Goal: Find specific page/section

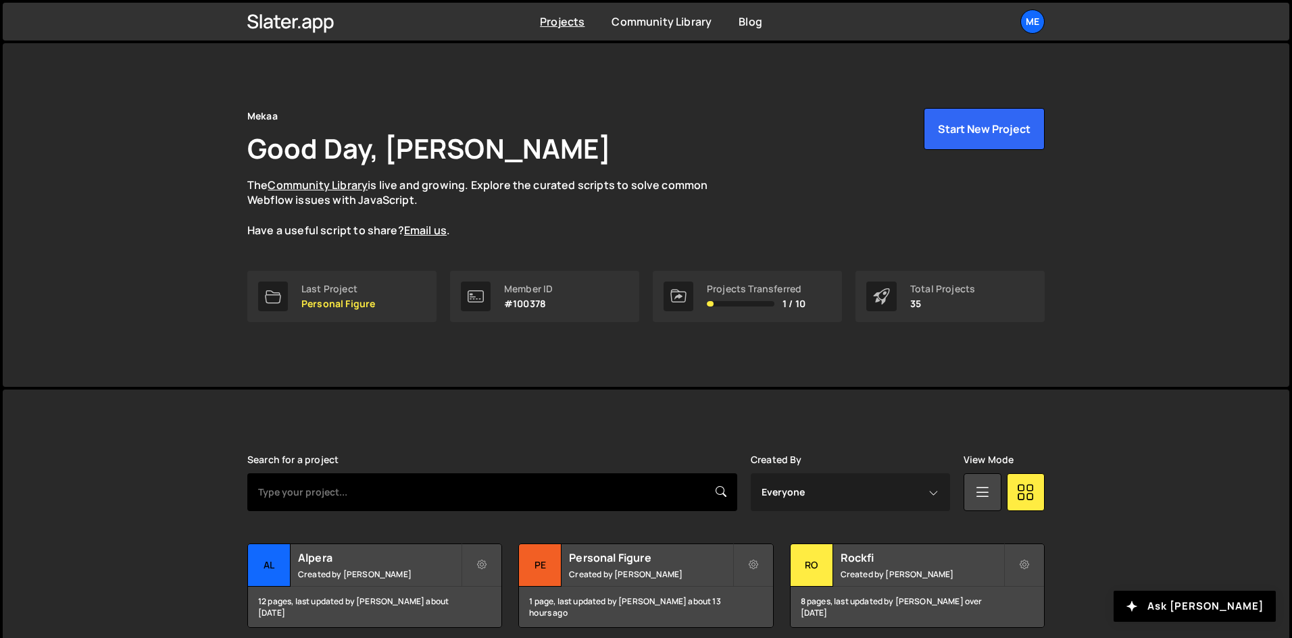
click at [328, 498] on input "text" at bounding box center [492, 493] width 490 height 38
type input "pixpay"
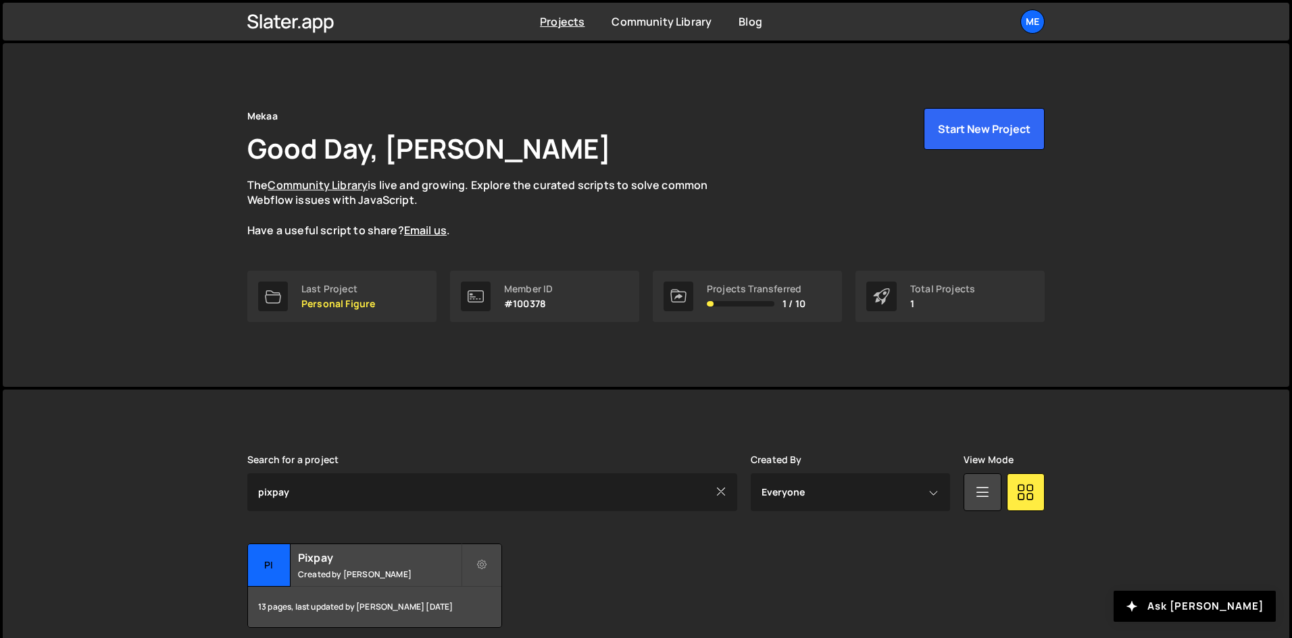
scroll to position [57, 0]
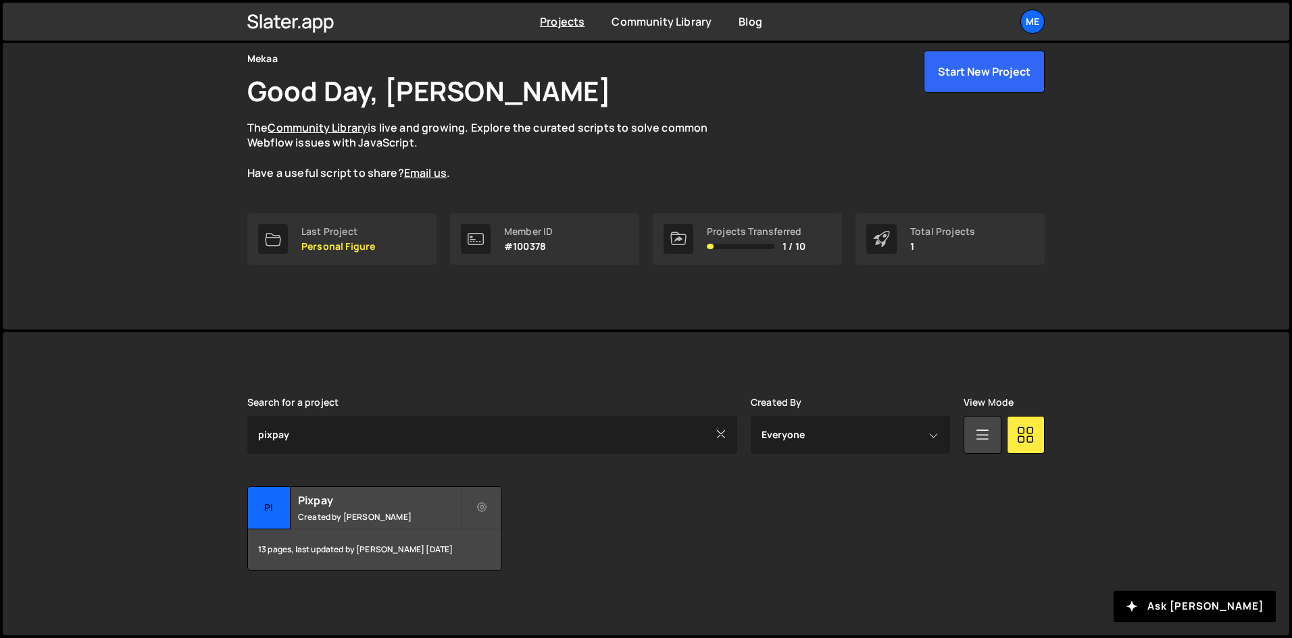
click at [335, 627] on div "[PERSON_NAME] is designed for desktop use. Please use a larger screen to access…" at bounding box center [646, 483] width 838 height 303
click at [381, 524] on div "Pixpay Created by Alex Teillet" at bounding box center [374, 508] width 253 height 42
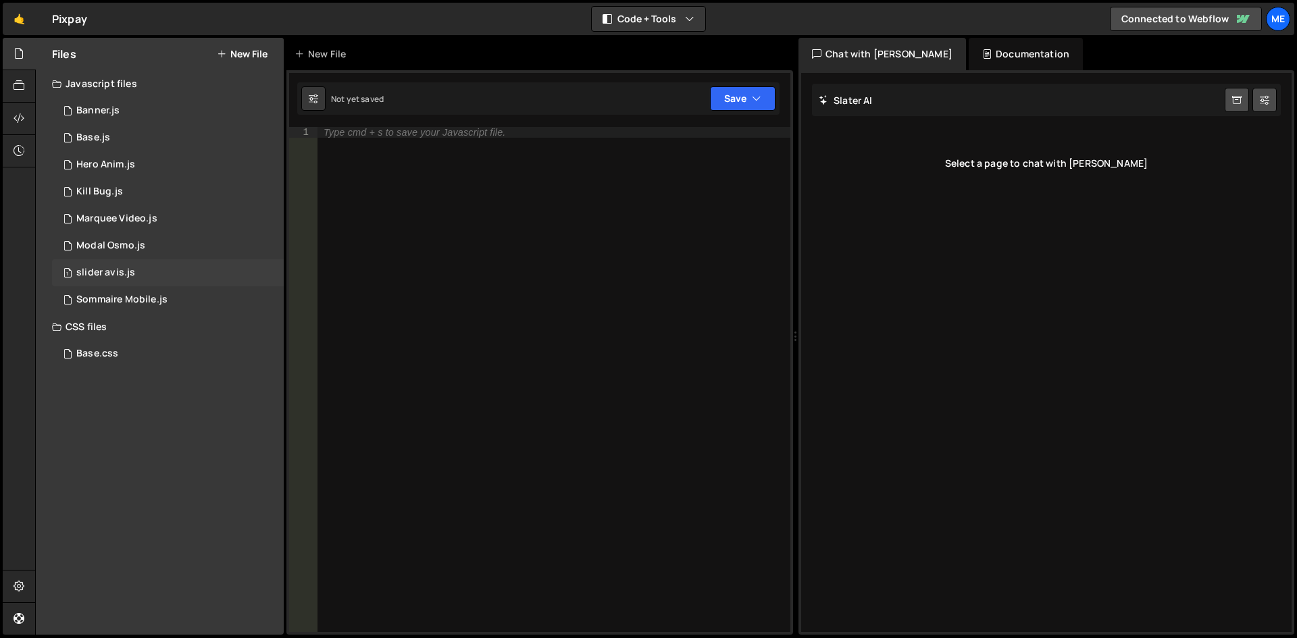
click at [145, 259] on div "1 slider avis.js 0" at bounding box center [168, 272] width 232 height 27
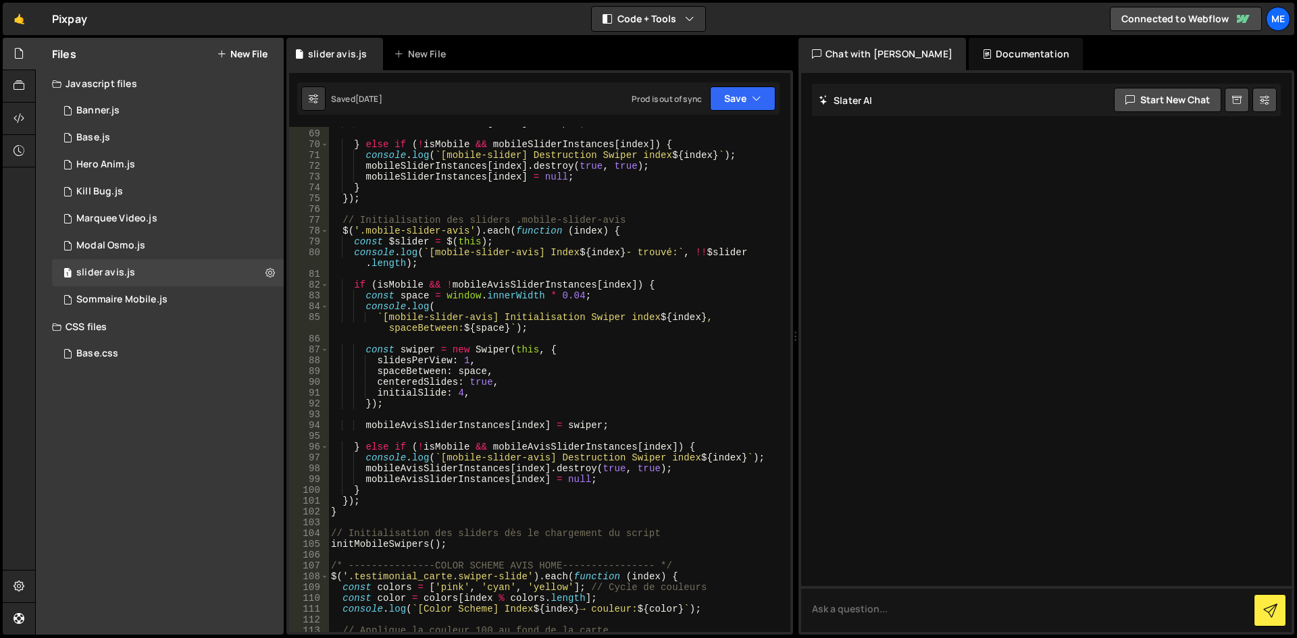
scroll to position [812, 0]
